Goal: Find specific page/section: Find specific page/section

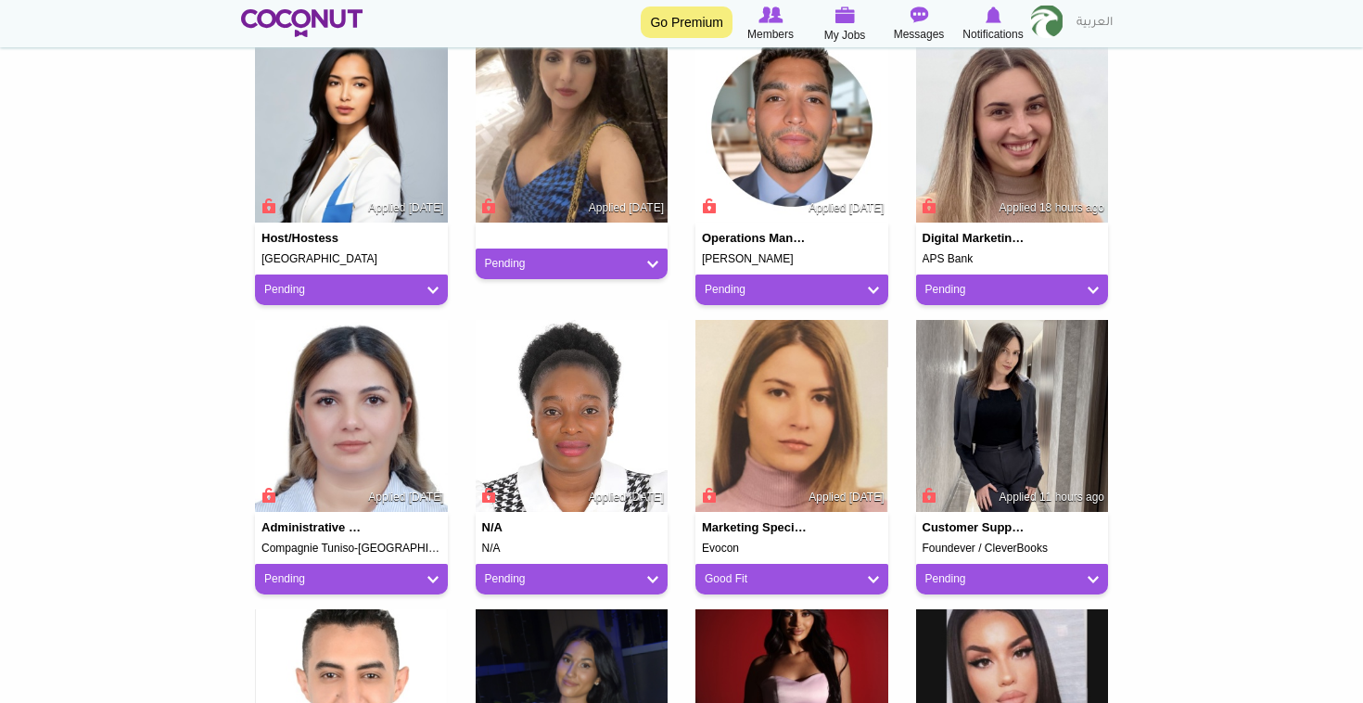
scroll to position [1089, 0]
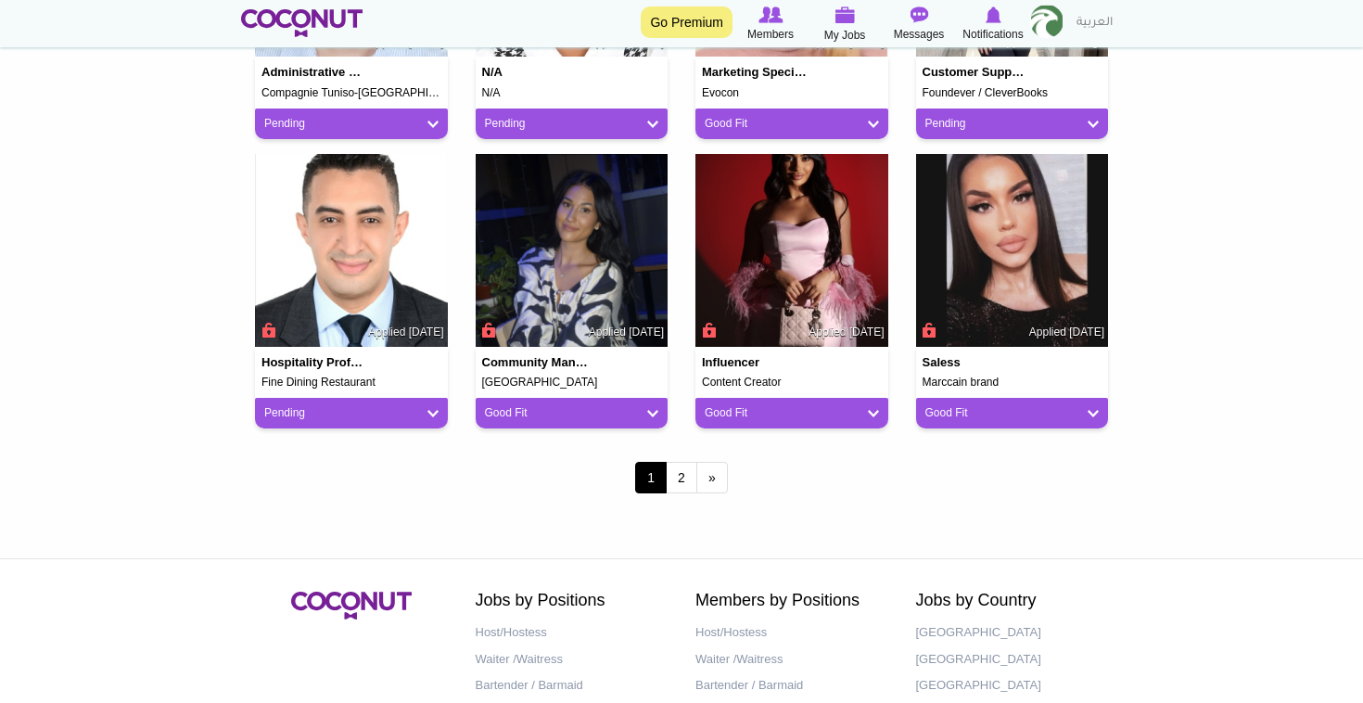
scroll to position [1591, 0]
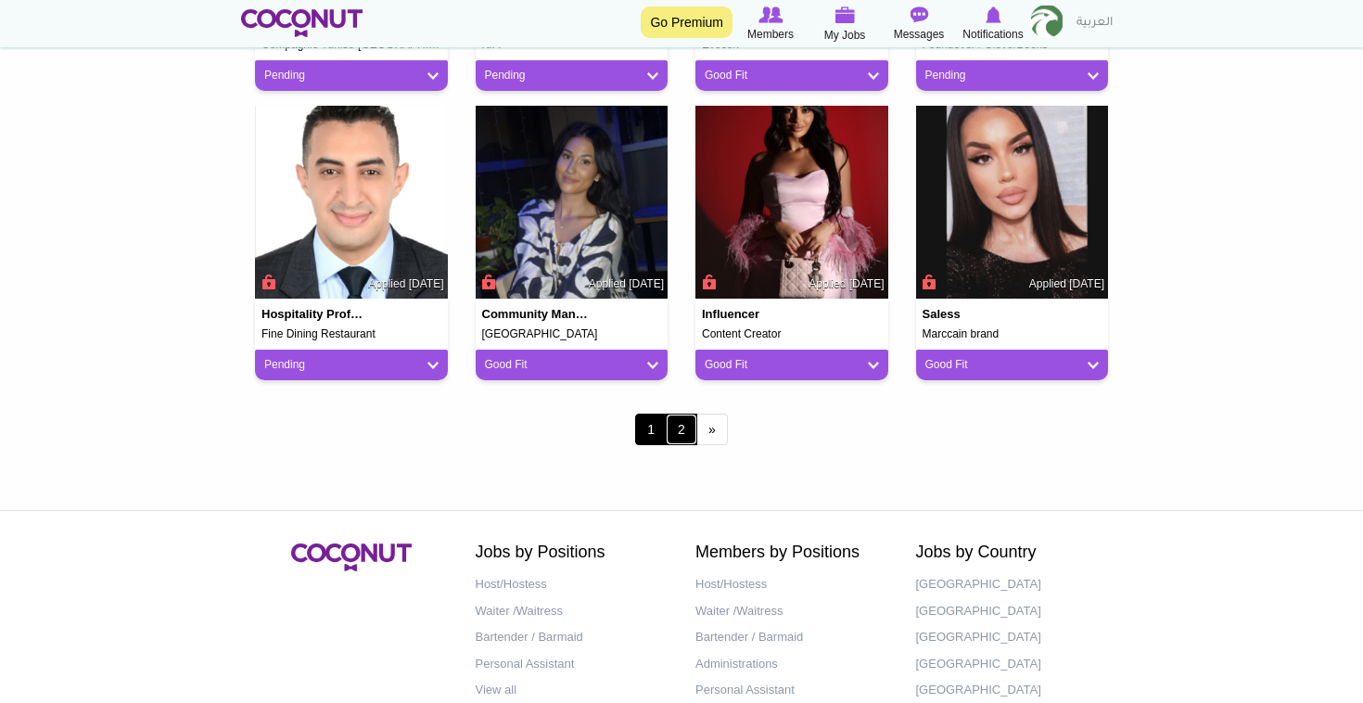
click at [673, 429] on link "2" at bounding box center [681, 429] width 32 height 32
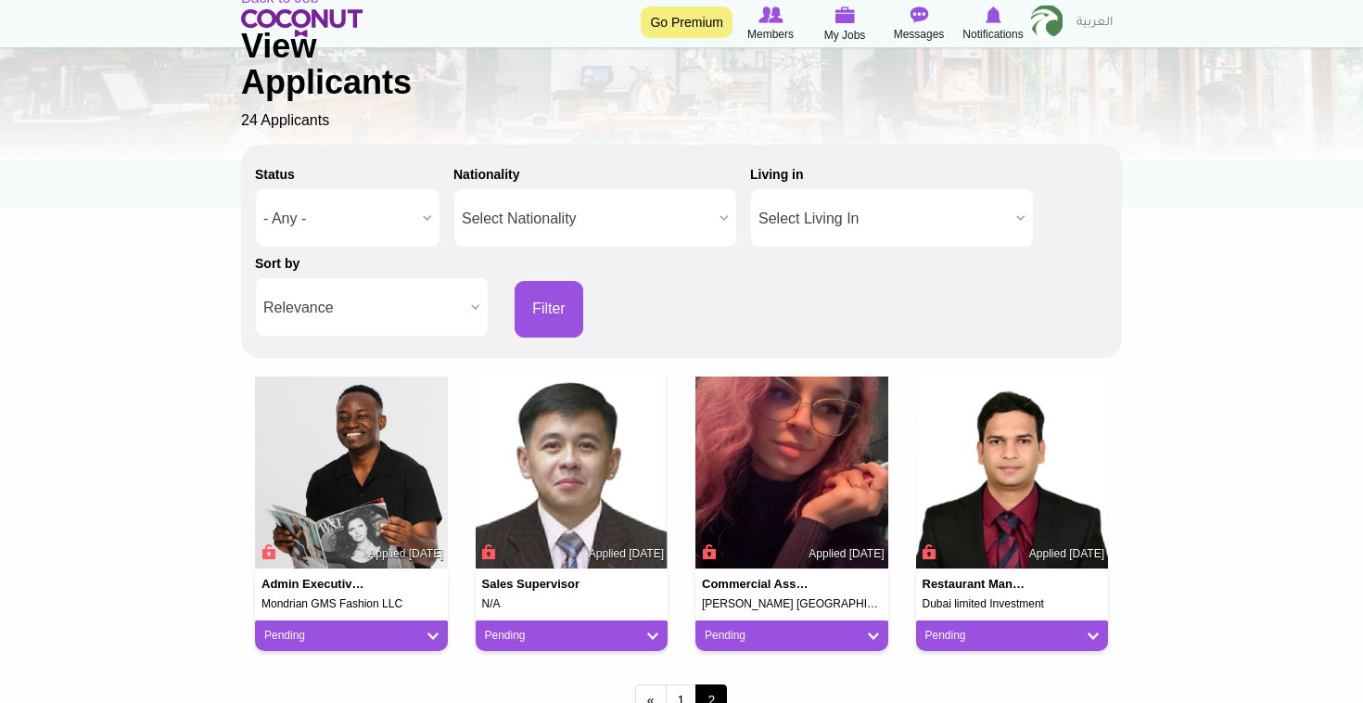
scroll to position [149, 0]
